Goal: Task Accomplishment & Management: Manage account settings

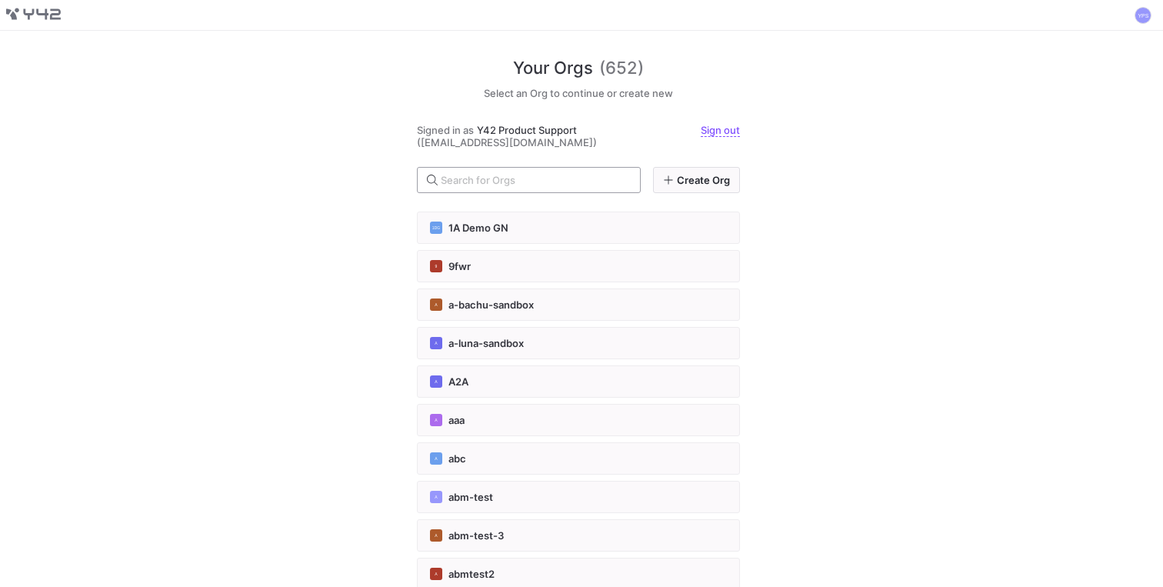
click at [483, 181] on input "text" at bounding box center [534, 180] width 187 height 12
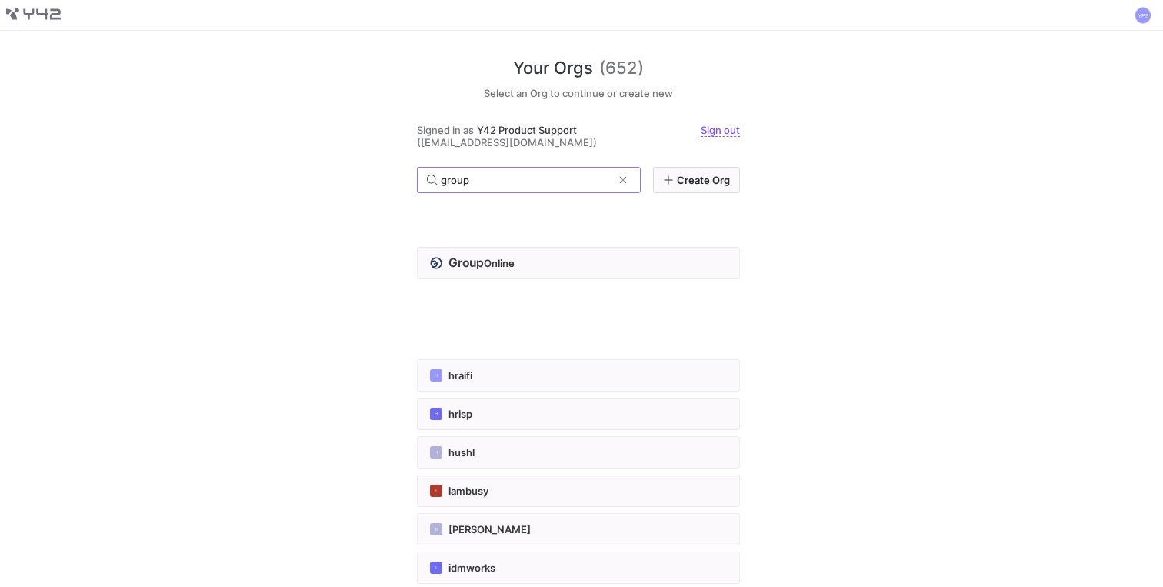
scroll to position [1117, 0]
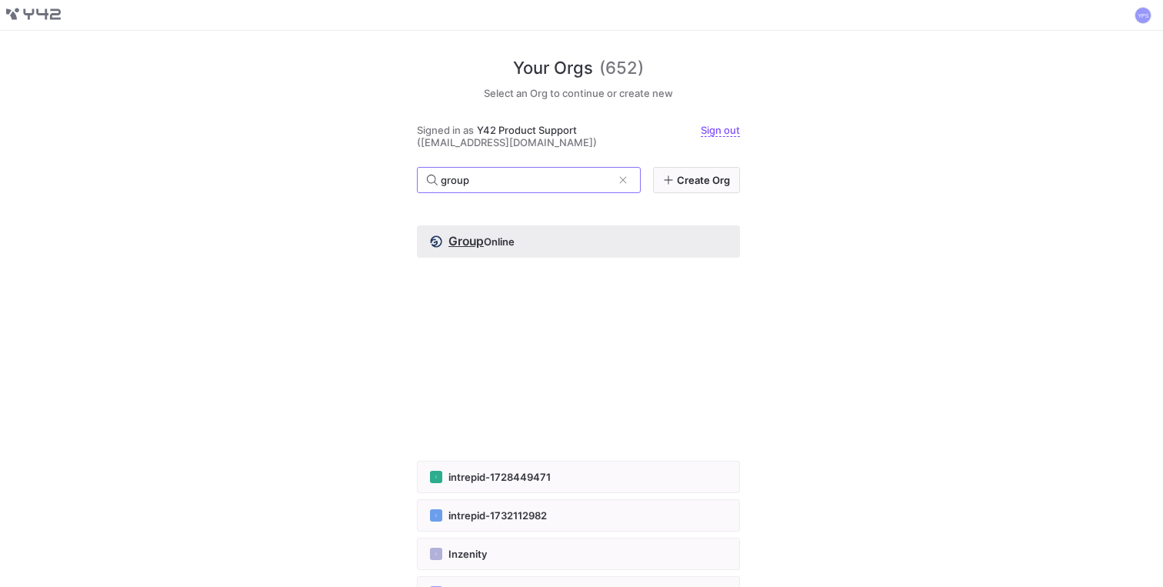
type input "group"
click at [465, 242] on span "Group" at bounding box center [465, 241] width 35 height 15
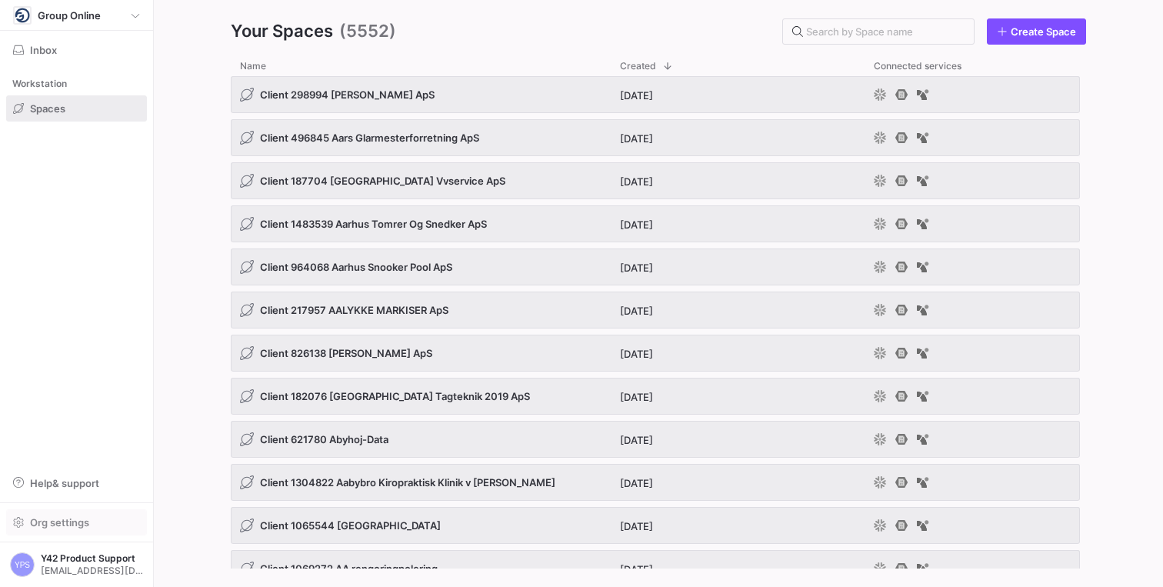
click at [48, 520] on span "Org settings" at bounding box center [59, 522] width 59 height 12
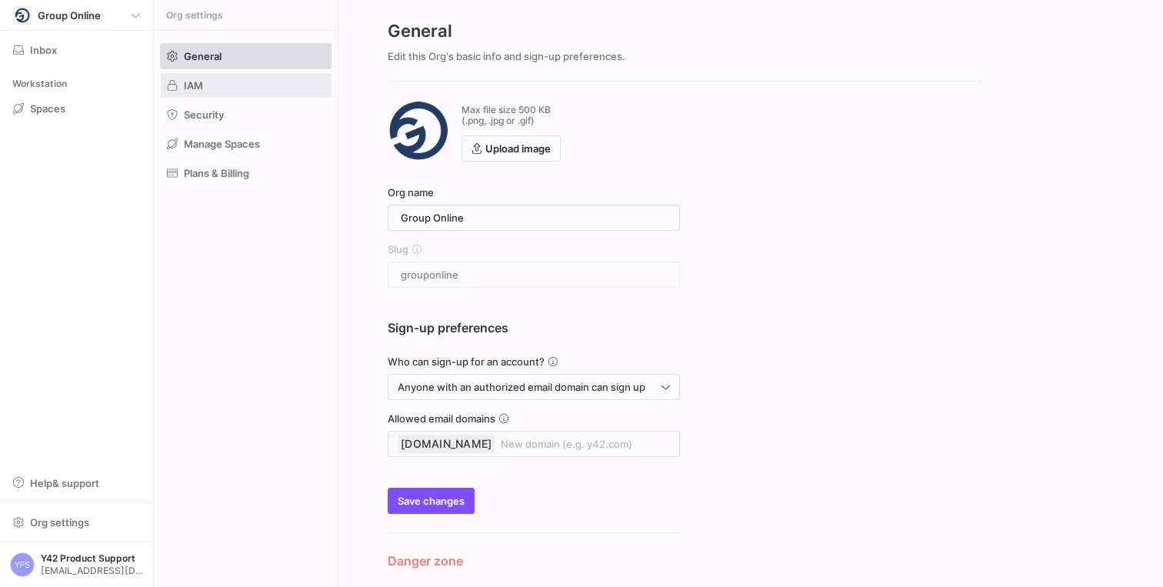
click at [205, 90] on span at bounding box center [246, 85] width 170 height 25
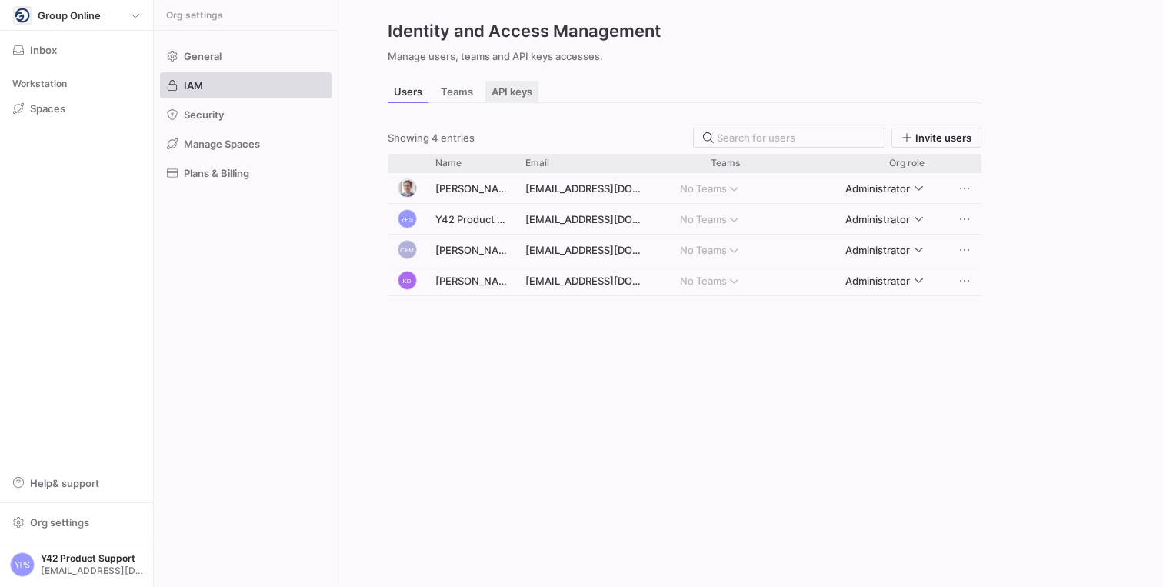
click at [514, 96] on span "API keys" at bounding box center [512, 92] width 41 height 10
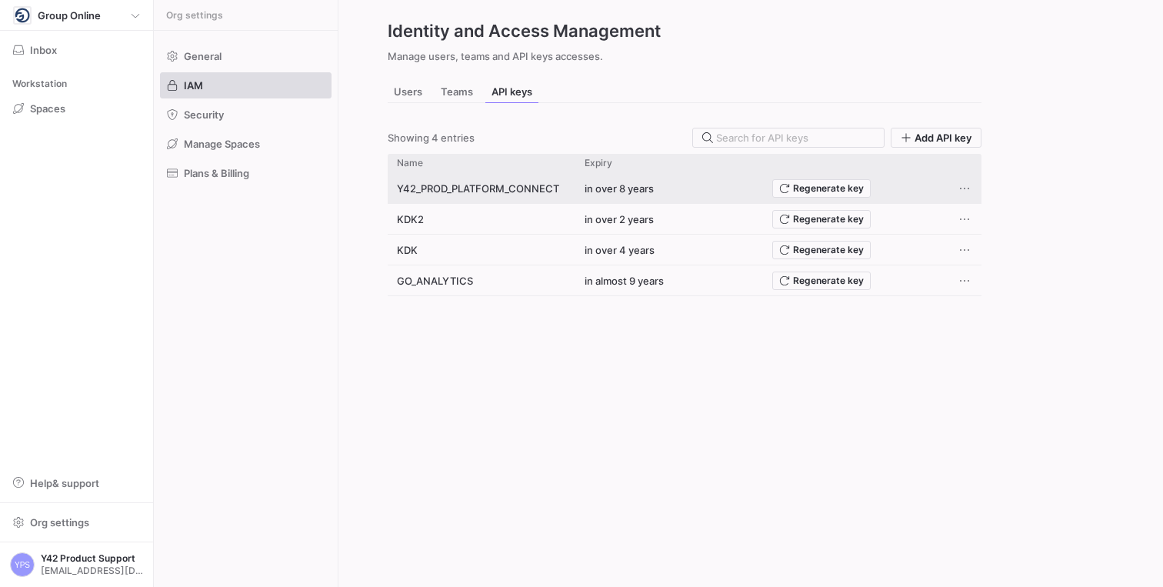
click at [449, 189] on div "Y42_PROD_PLATFORM_CONNECT" at bounding box center [482, 188] width 188 height 30
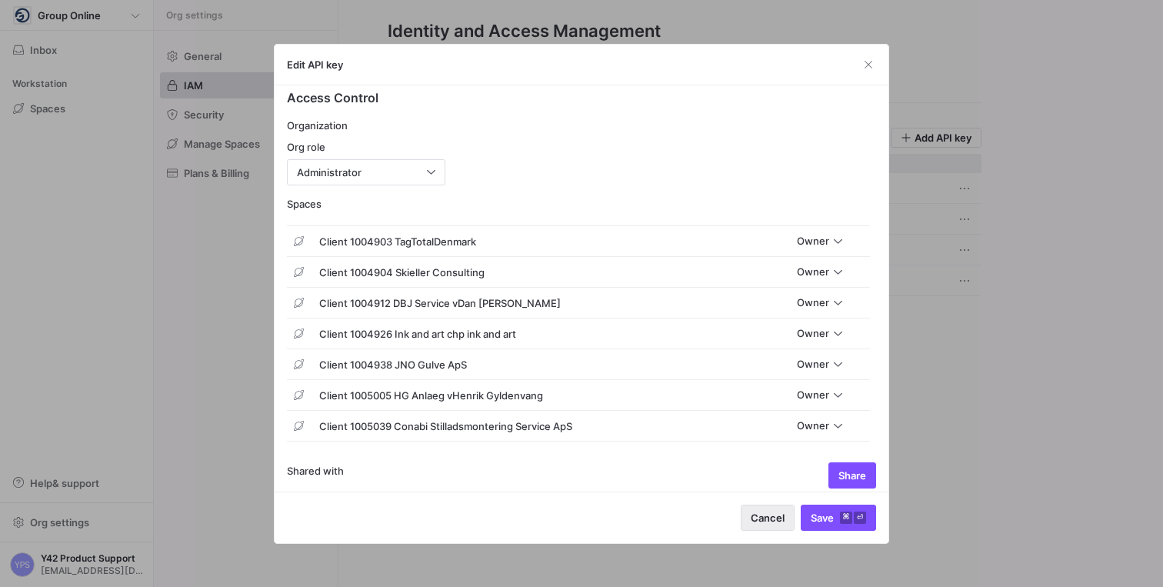
scroll to position [346, 0]
click at [761, 510] on span "button" at bounding box center [768, 517] width 52 height 25
click at [770, 509] on span "button" at bounding box center [768, 517] width 52 height 25
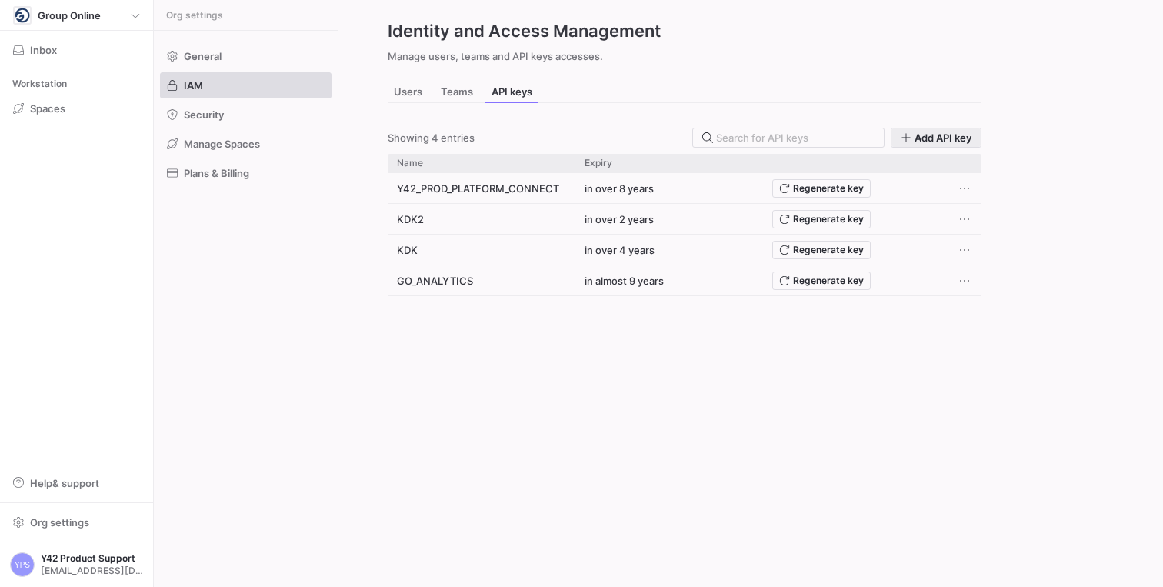
click at [928, 135] on span "Add API key" at bounding box center [943, 138] width 57 height 12
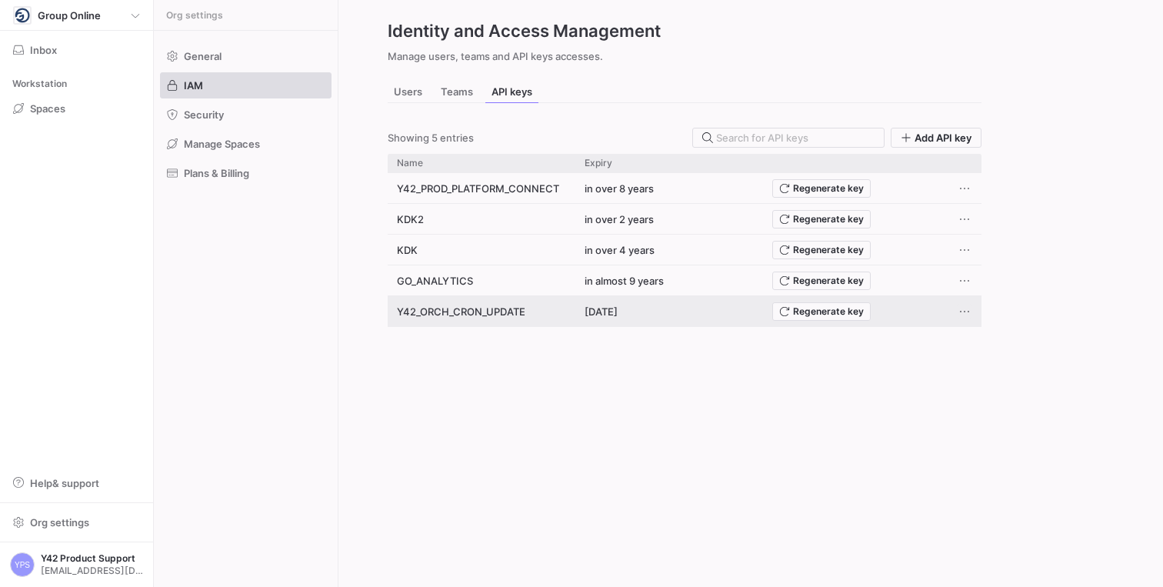
click at [967, 310] on span "Press SPACE to select this row." at bounding box center [964, 311] width 15 height 15
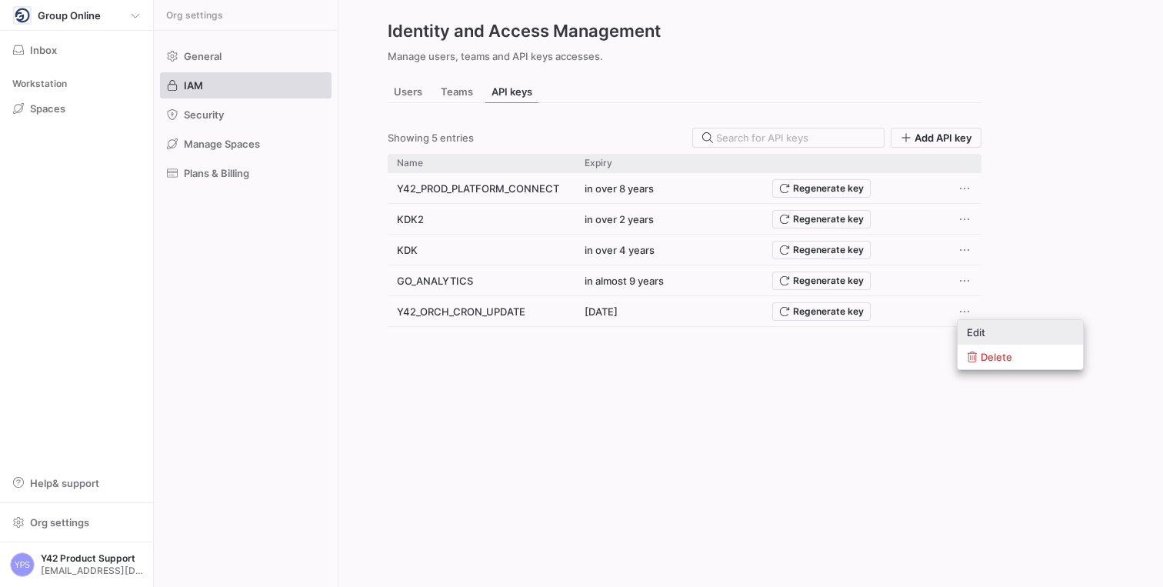
click at [973, 323] on button "Edit" at bounding box center [1020, 332] width 125 height 25
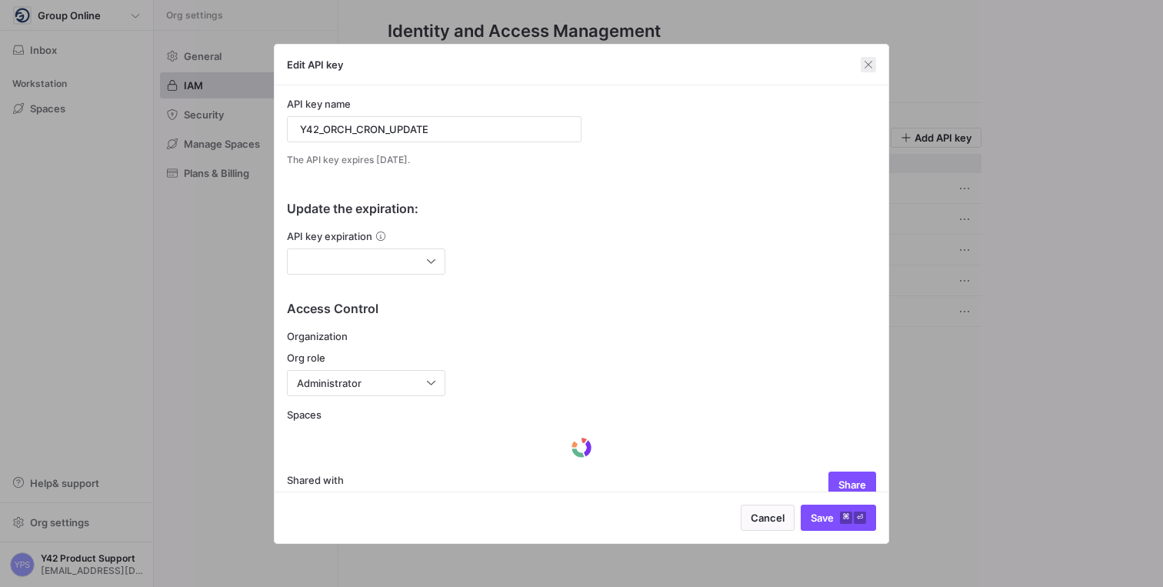
click at [862, 64] on span "button" at bounding box center [868, 64] width 15 height 15
